Goal: Task Accomplishment & Management: Use online tool/utility

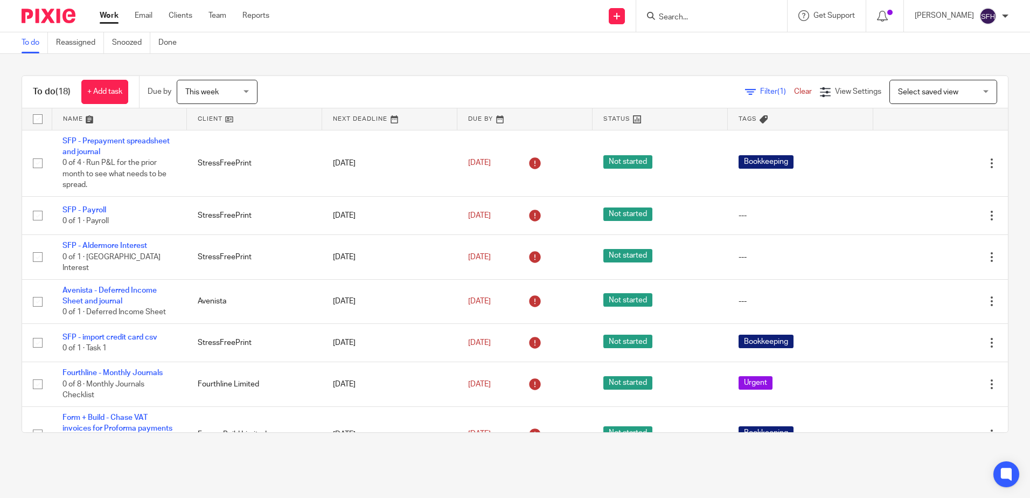
click at [260, 112] on link at bounding box center [254, 119] width 135 height 22
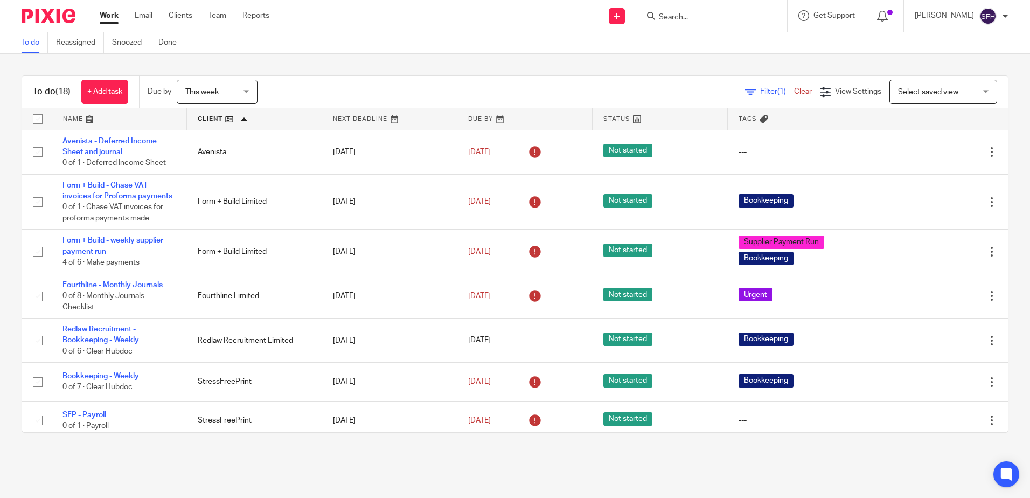
click at [266, 114] on link at bounding box center [254, 119] width 135 height 22
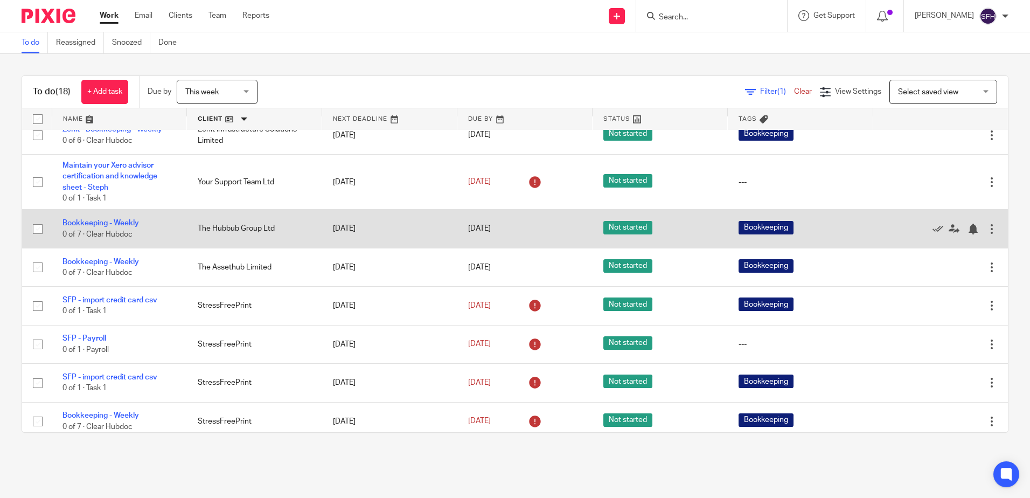
scroll to position [54, 0]
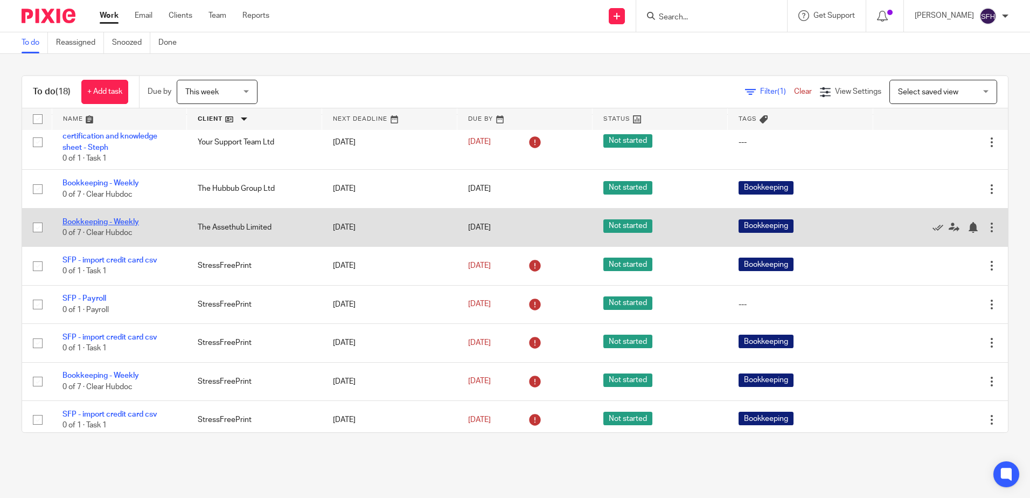
click at [114, 220] on link "Bookkeeping - Weekly" at bounding box center [101, 222] width 77 height 8
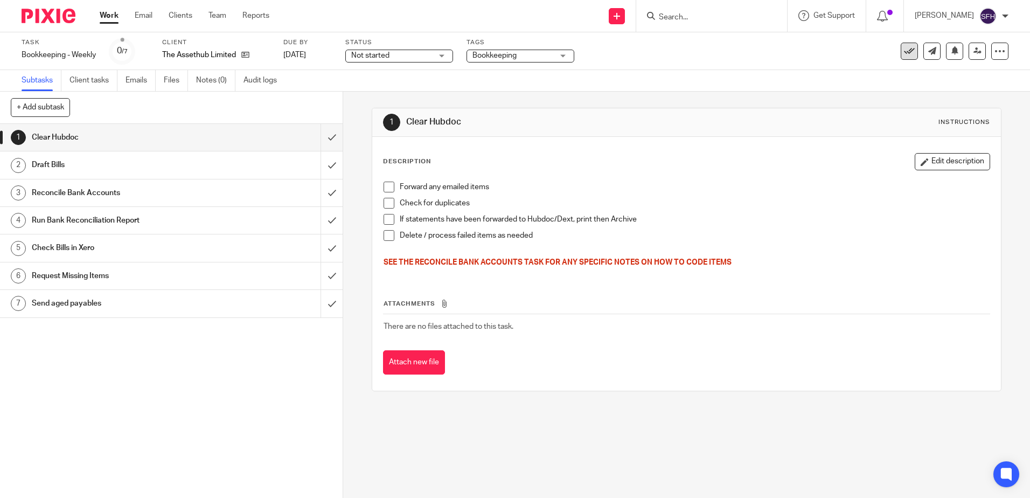
click at [904, 53] on icon at bounding box center [909, 51] width 11 height 11
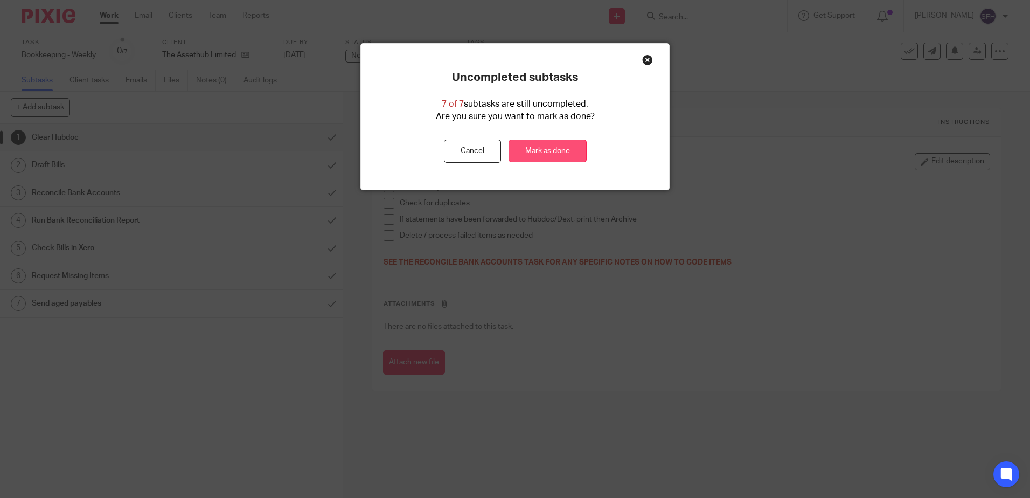
click at [566, 149] on link "Mark as done" at bounding box center [548, 151] width 78 height 23
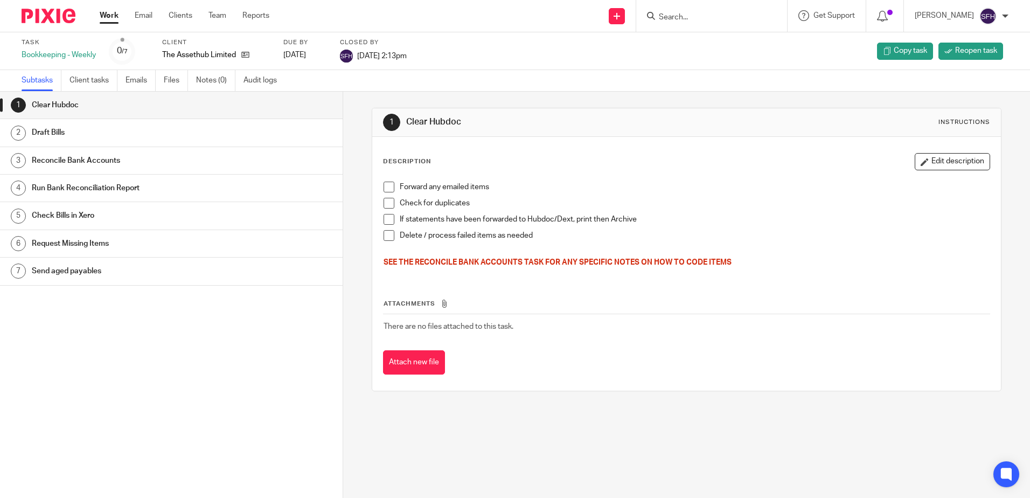
click at [118, 13] on link "Work" at bounding box center [109, 15] width 19 height 11
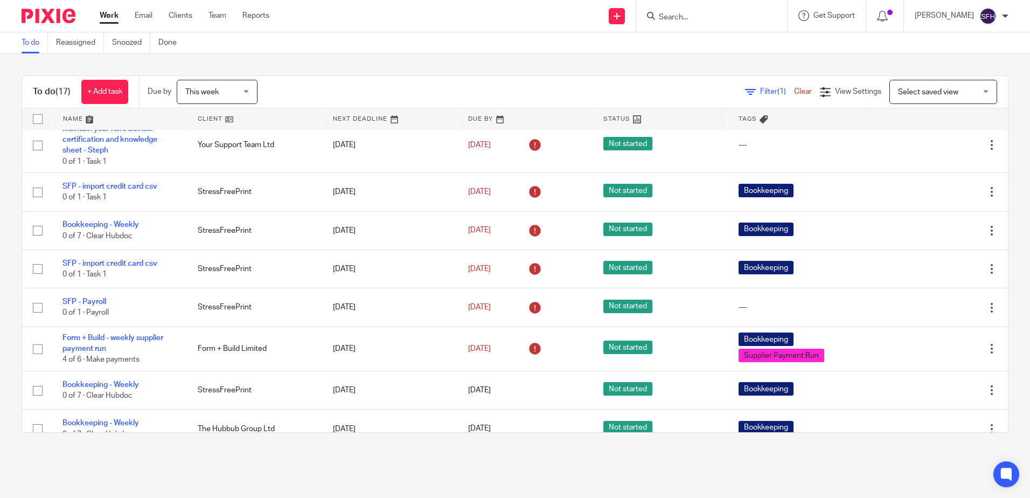
scroll to position [448, 0]
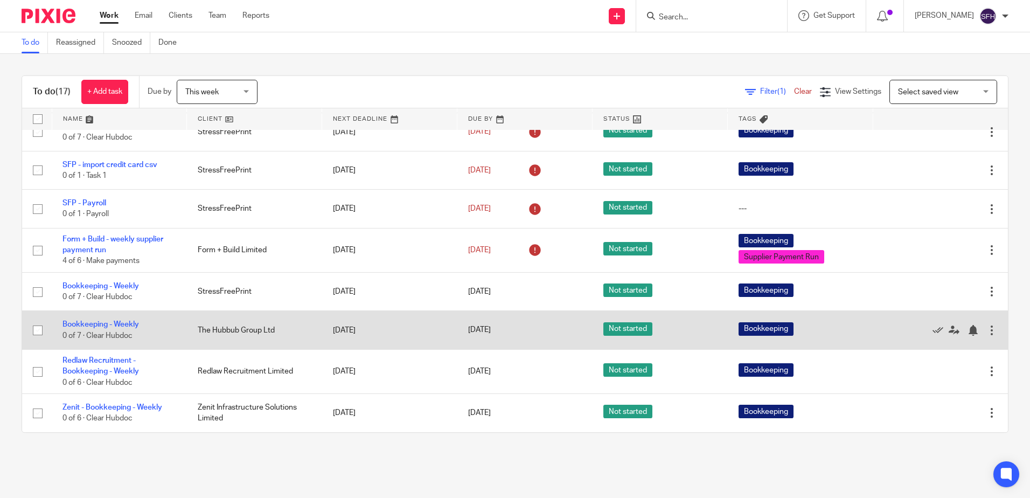
click at [207, 330] on td "The Hubbub Group Ltd" at bounding box center [254, 330] width 135 height 38
click at [933, 331] on icon at bounding box center [938, 330] width 11 height 11
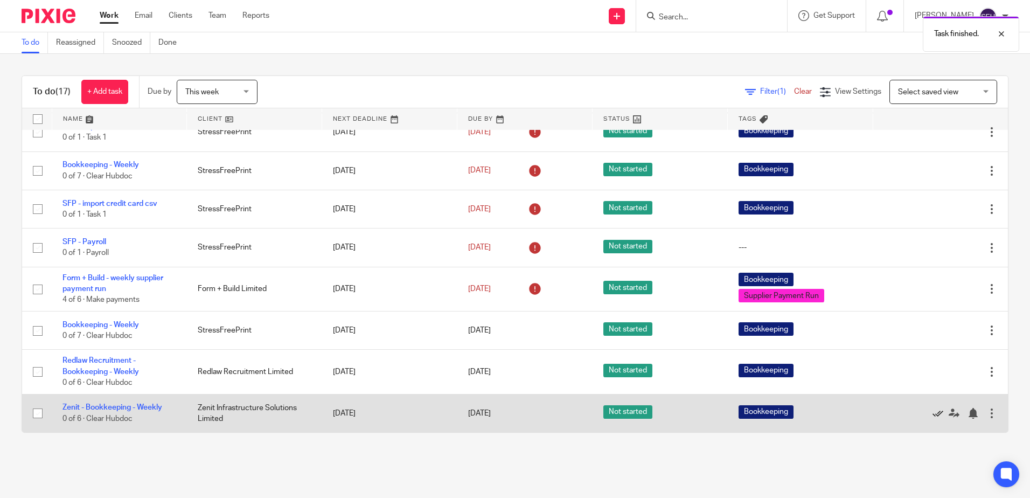
click at [933, 414] on icon at bounding box center [938, 413] width 11 height 11
